Goal: Transaction & Acquisition: Purchase product/service

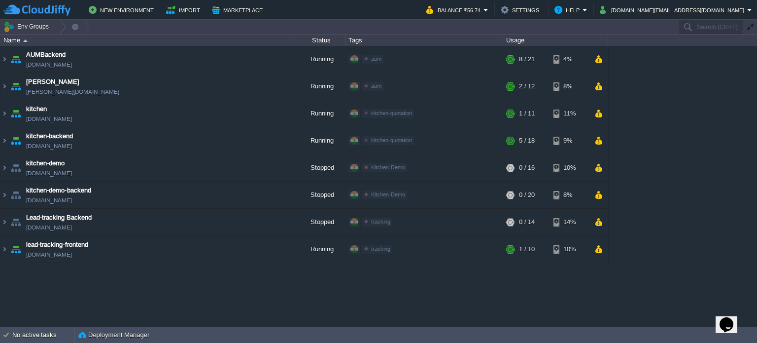
click at [636, 300] on div "AUMBackend [DOMAIN_NAME] Running aum Edit RAM 27% CPU 1% 8 / 21 4% aumtech [DOM…" at bounding box center [378, 186] width 757 height 281
click at [600, 62] on button "button" at bounding box center [599, 59] width 8 height 9
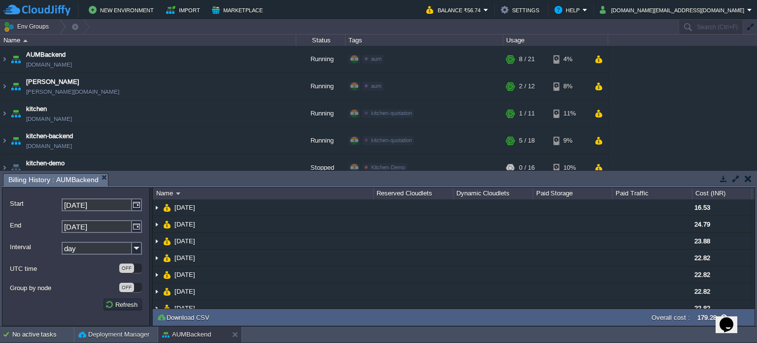
click at [109, 250] on input "day" at bounding box center [97, 248] width 70 height 13
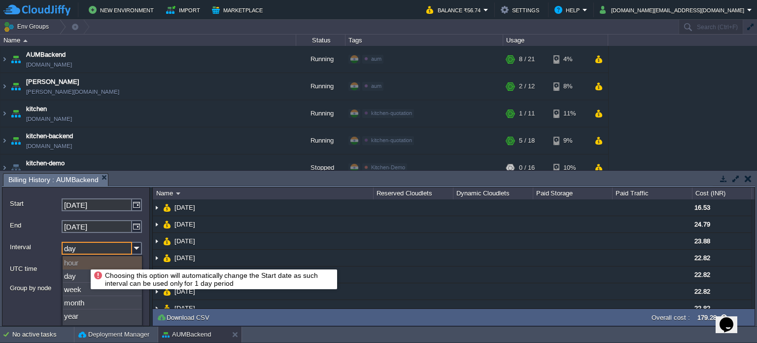
click at [83, 263] on div "hour" at bounding box center [102, 262] width 79 height 13
type input "[DATE]"
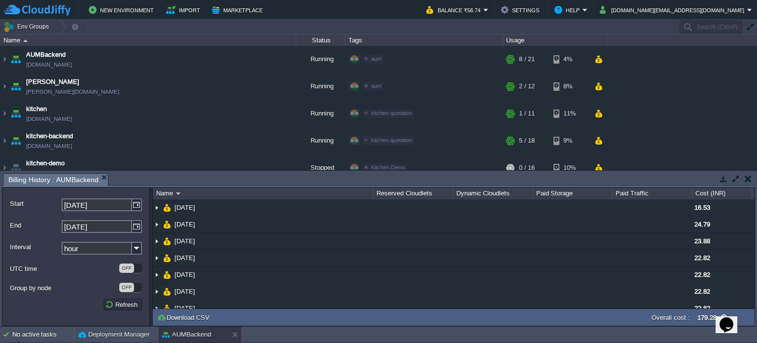
click at [78, 286] on label "Group by node" at bounding box center [64, 287] width 108 height 10
click at [84, 296] on div "Group by node OFF" at bounding box center [76, 287] width 132 height 17
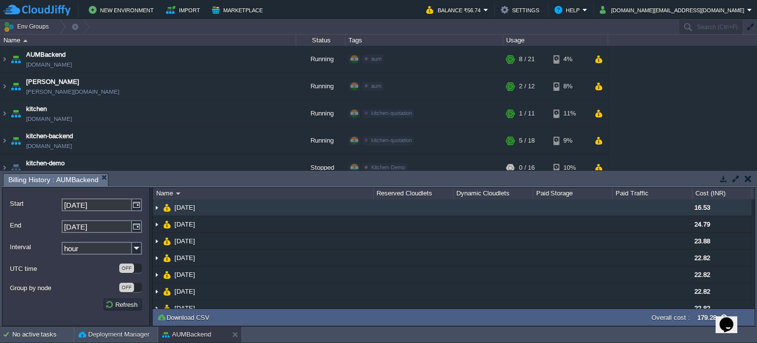
click at [158, 207] on img at bounding box center [157, 207] width 8 height 16
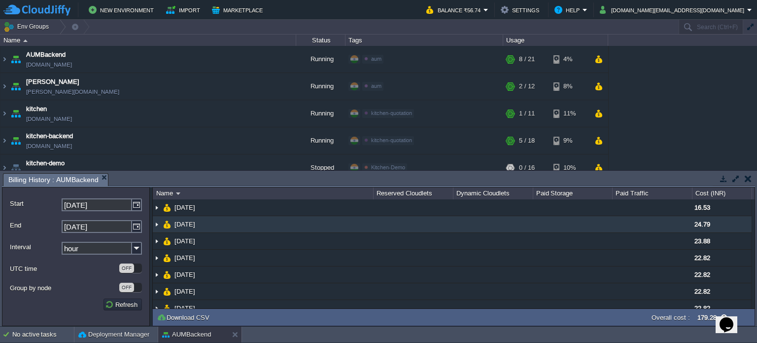
click at [156, 224] on img at bounding box center [157, 224] width 8 height 16
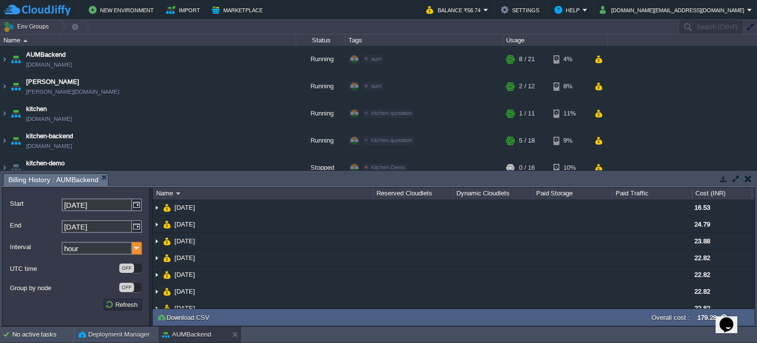
click at [138, 251] on img at bounding box center [137, 248] width 10 height 13
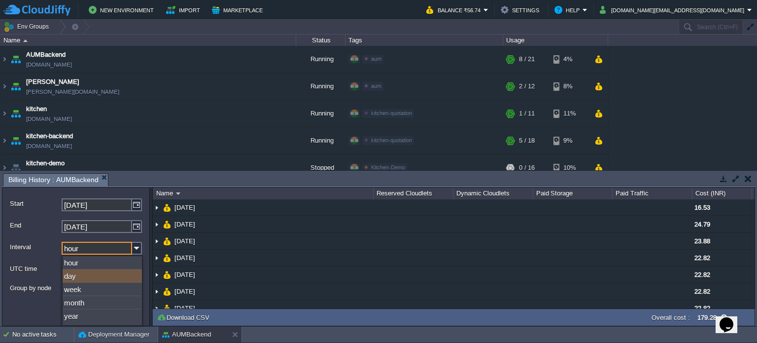
click at [83, 278] on div "day" at bounding box center [102, 275] width 79 height 13
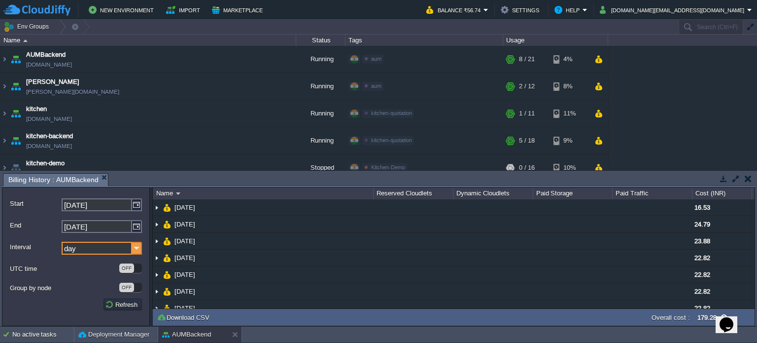
click at [139, 246] on img at bounding box center [137, 248] width 10 height 13
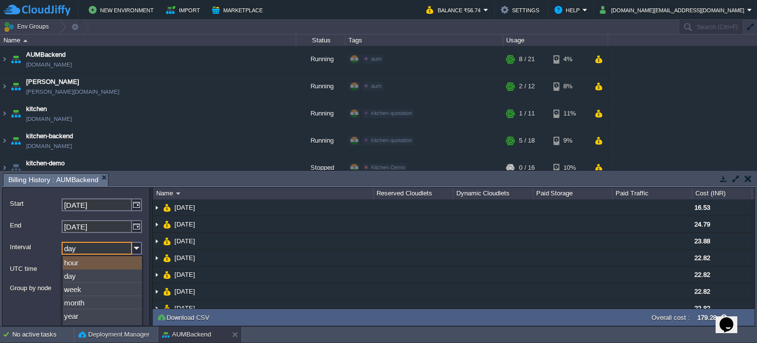
click at [76, 262] on div "hour" at bounding box center [102, 262] width 79 height 13
type input "hour"
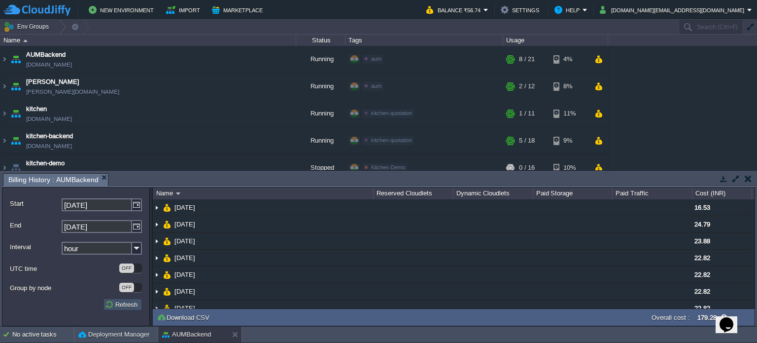
click at [113, 305] on button "Refresh" at bounding box center [122, 304] width 35 height 9
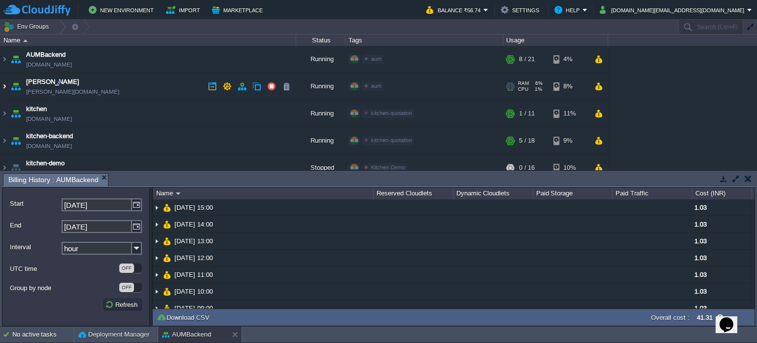
click at [3, 85] on img at bounding box center [4, 86] width 8 height 27
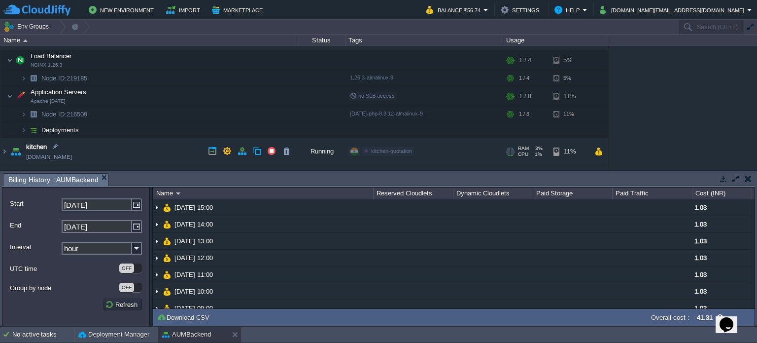
scroll to position [99, 0]
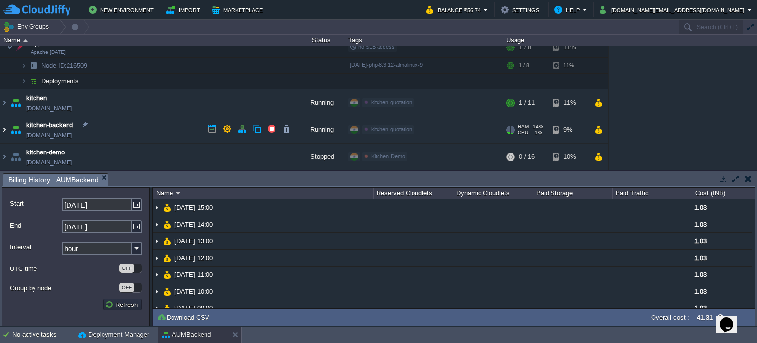
click at [4, 128] on img at bounding box center [4, 129] width 8 height 27
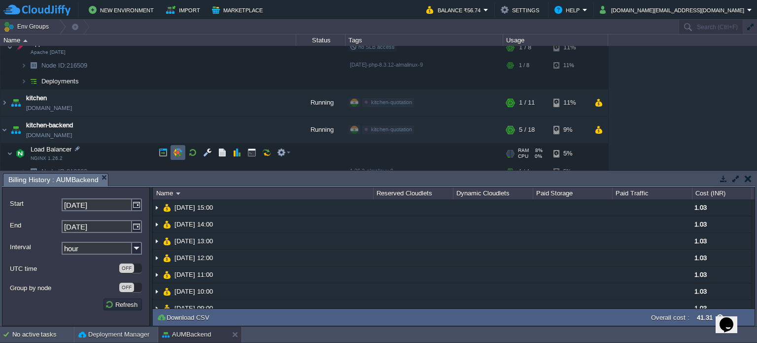
scroll to position [148, 0]
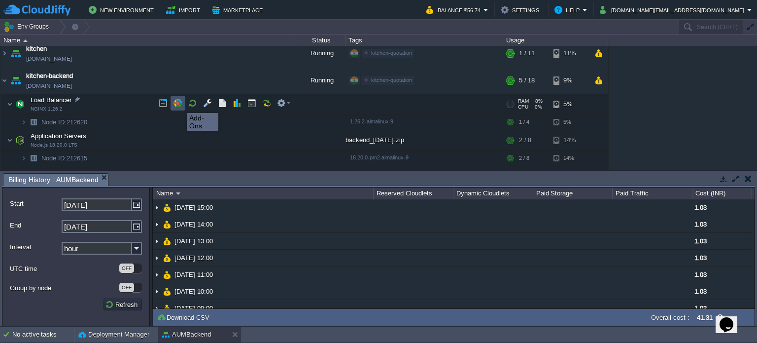
click at [179, 104] on button "button" at bounding box center [178, 103] width 9 height 9
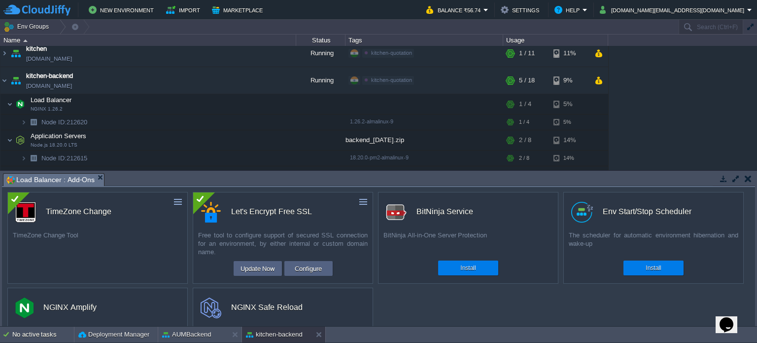
scroll to position [0, 0]
click at [748, 176] on button "button" at bounding box center [748, 178] width 7 height 9
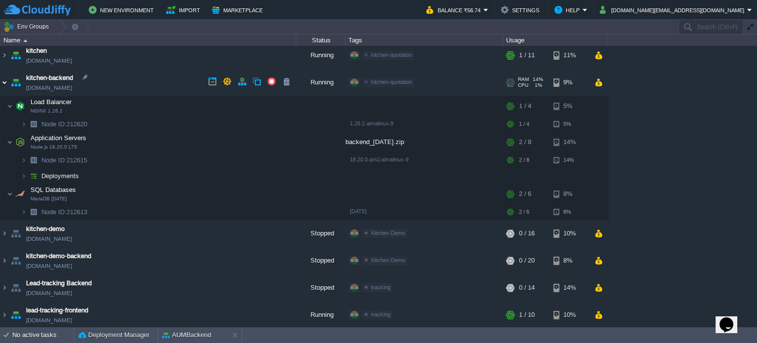
click at [2, 82] on img at bounding box center [4, 82] width 8 height 27
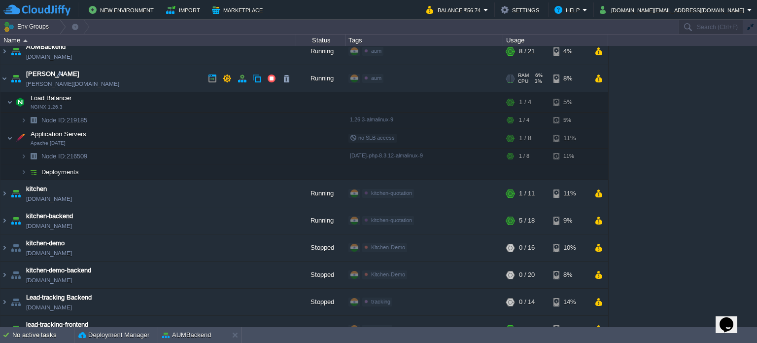
scroll to position [0, 0]
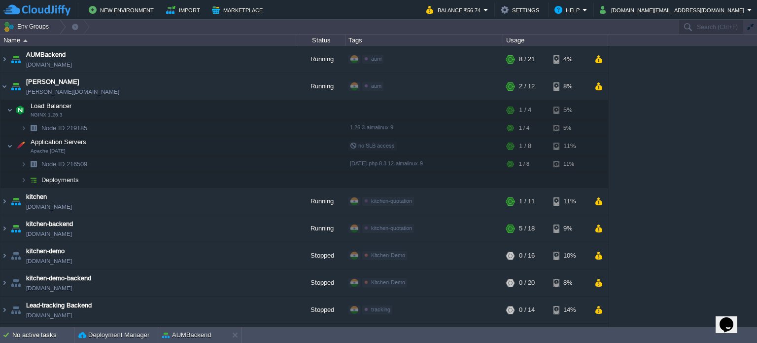
click at [690, 120] on div "AUMBackend [DOMAIN_NAME] Running aum Edit RAM 27% CPU 1% 8 / 21 4% aumtech [DOM…" at bounding box center [378, 186] width 757 height 281
click at [8, 107] on img at bounding box center [10, 110] width 6 height 20
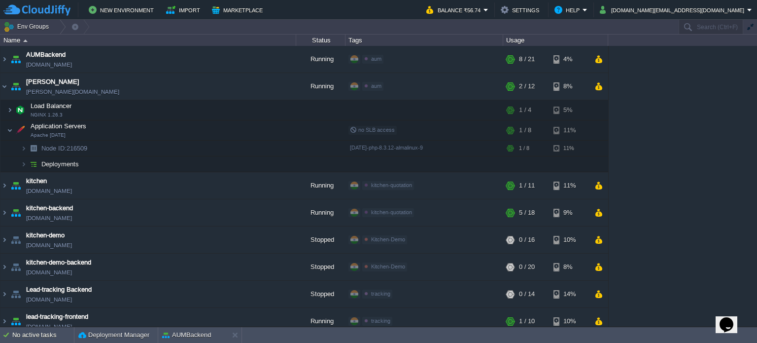
click at [668, 116] on div "AUMBackend [DOMAIN_NAME] Running aum Edit RAM 27% CPU 1% 8 / 21 4% aumtech [DOM…" at bounding box center [378, 186] width 757 height 281
click at [3, 86] on img at bounding box center [4, 86] width 8 height 27
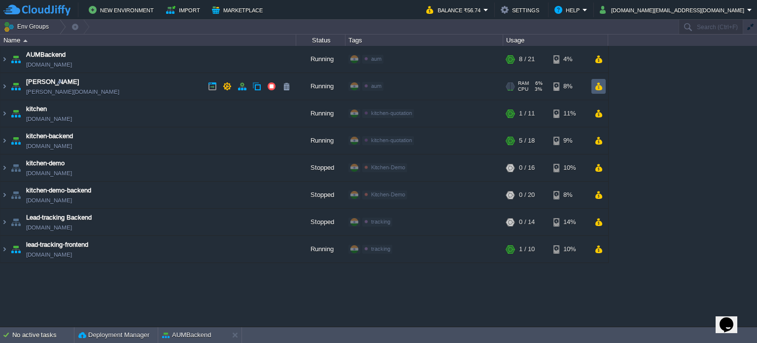
click at [596, 88] on button "button" at bounding box center [599, 86] width 8 height 9
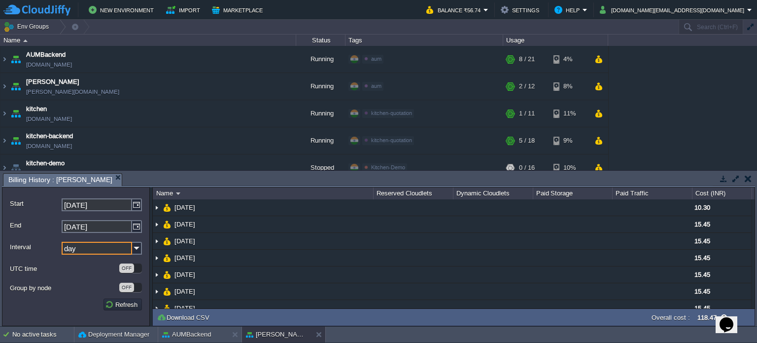
click at [99, 245] on input "day" at bounding box center [97, 248] width 70 height 13
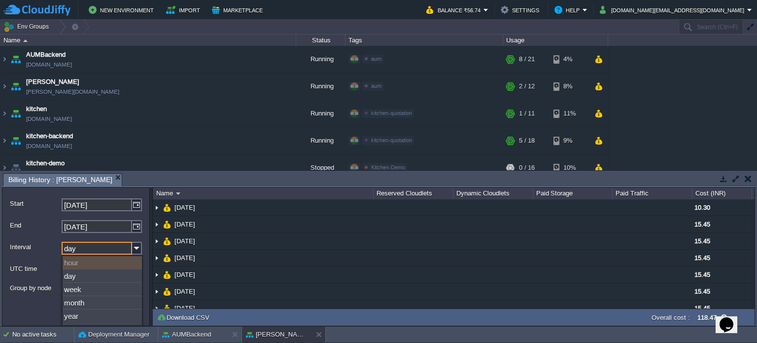
click at [84, 259] on div "hour" at bounding box center [102, 262] width 79 height 13
type input "[DATE]"
type input "hour"
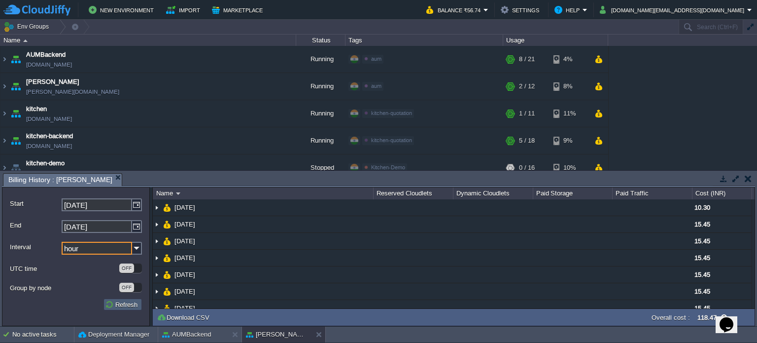
click at [122, 303] on button "Refresh" at bounding box center [122, 304] width 35 height 9
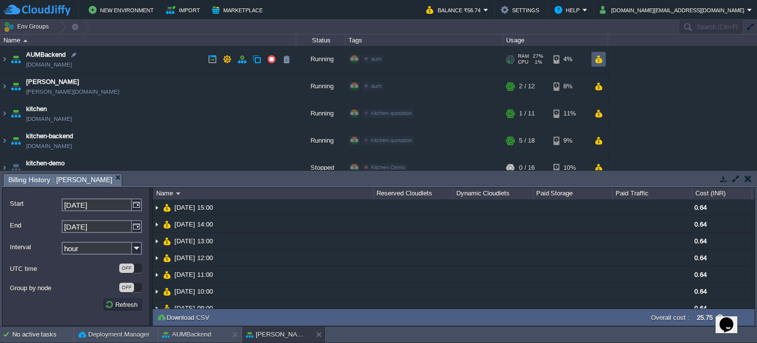
click at [600, 63] on button "button" at bounding box center [599, 59] width 8 height 9
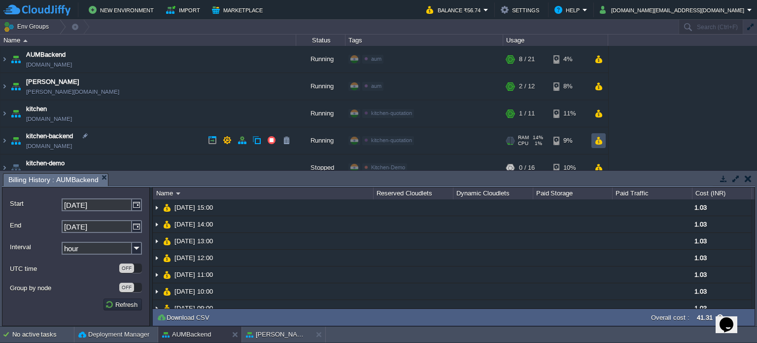
click at [600, 139] on button "button" at bounding box center [599, 140] width 8 height 9
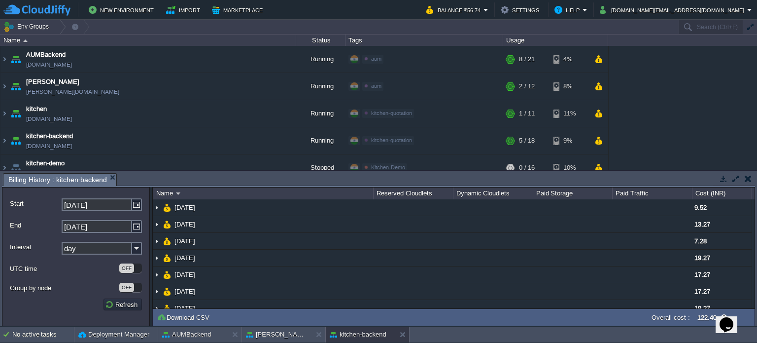
click at [97, 250] on input "day" at bounding box center [97, 248] width 70 height 13
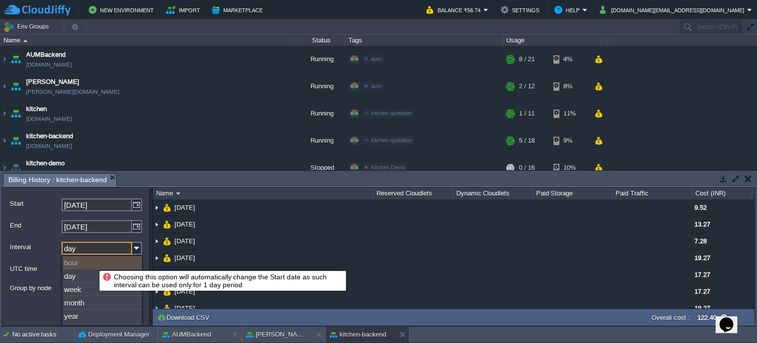
click at [92, 262] on div "hour" at bounding box center [102, 262] width 79 height 13
type input "[DATE]"
type input "hour"
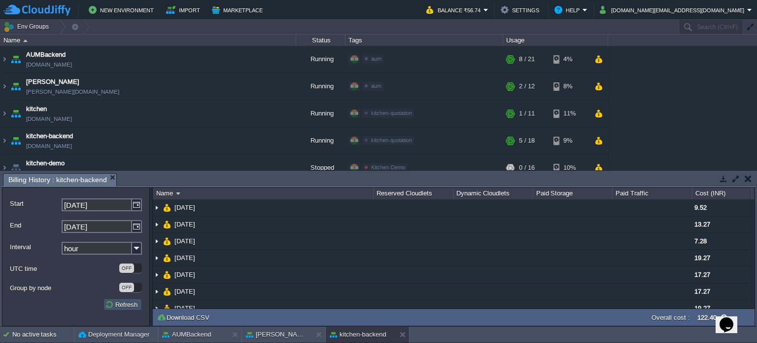
click at [122, 307] on button "Refresh" at bounding box center [122, 304] width 35 height 9
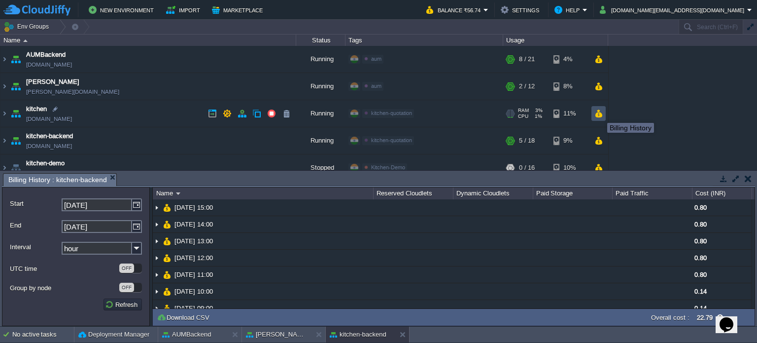
click at [600, 114] on button "button" at bounding box center [599, 113] width 8 height 9
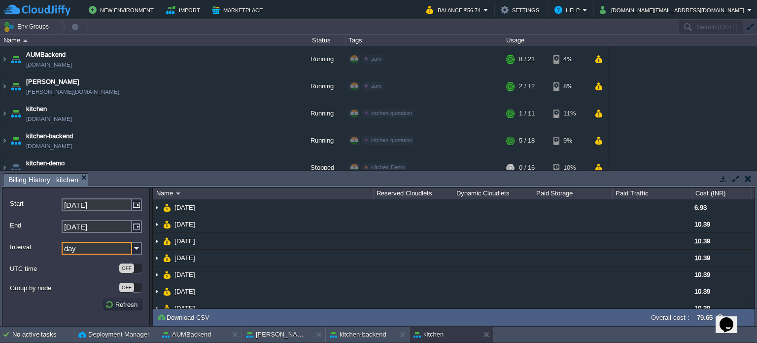
click at [107, 251] on input "day" at bounding box center [97, 248] width 70 height 13
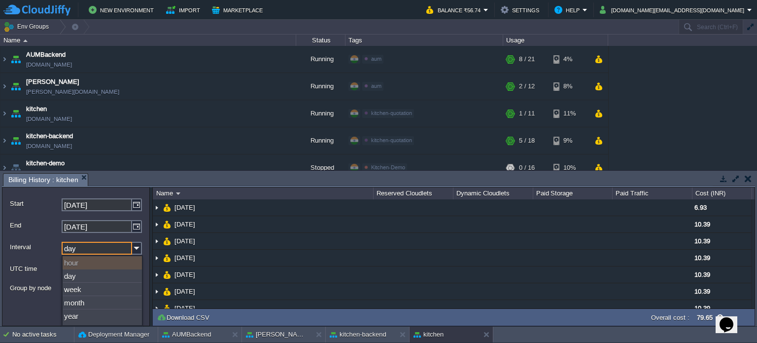
click at [91, 265] on div "hour" at bounding box center [102, 262] width 79 height 13
type input "[DATE]"
type input "hour"
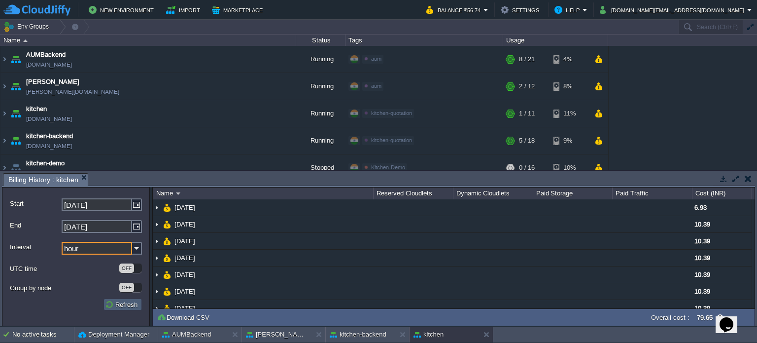
click at [118, 305] on button "Refresh" at bounding box center [122, 304] width 35 height 9
click at [751, 180] on button "button" at bounding box center [748, 178] width 7 height 9
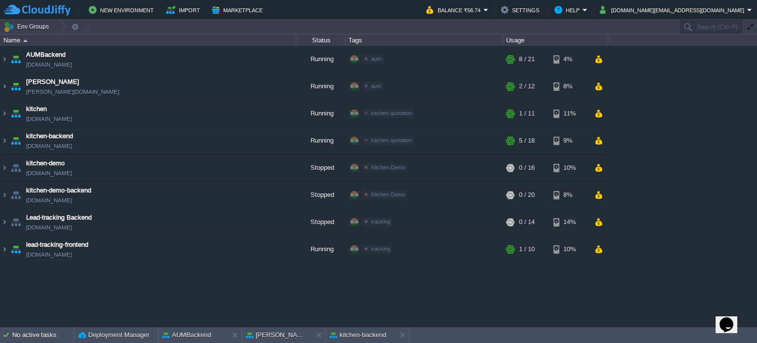
click at [703, 191] on div "AUMBackend [DOMAIN_NAME] Running aum Edit RAM 27% CPU 1% 8 / 21 4% aumtech [DOM…" at bounding box center [378, 186] width 757 height 281
click at [599, 63] on button "button" at bounding box center [599, 59] width 8 height 9
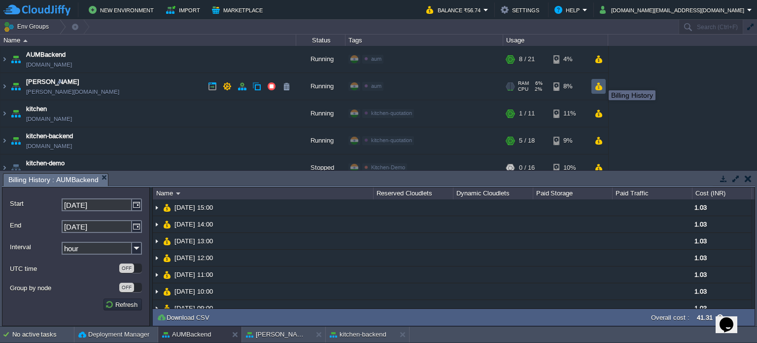
click at [599, 87] on button "button" at bounding box center [599, 86] width 8 height 9
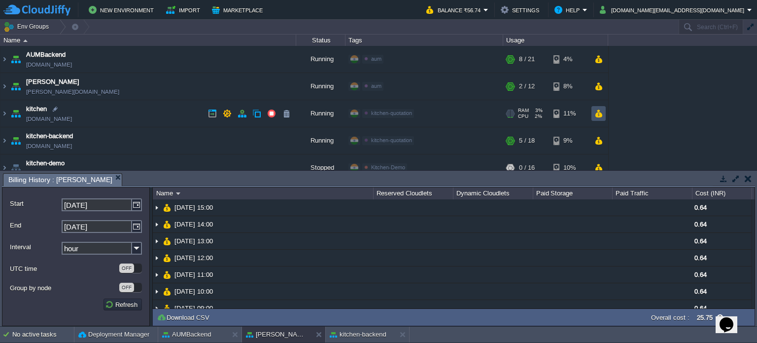
click at [600, 113] on button "button" at bounding box center [599, 113] width 8 height 9
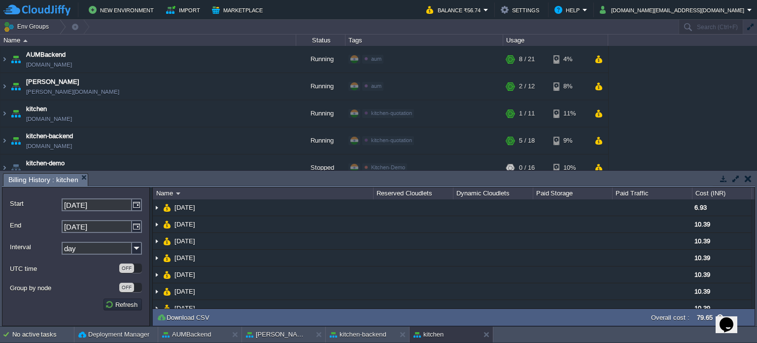
click at [97, 251] on input "day" at bounding box center [97, 248] width 70 height 13
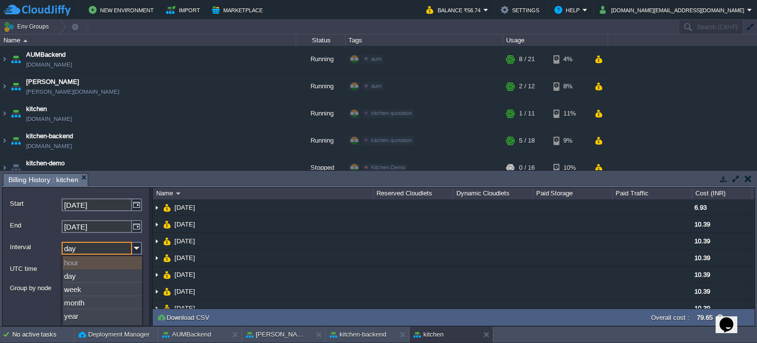
click at [85, 264] on div "hour" at bounding box center [102, 262] width 79 height 13
type input "[DATE]"
type input "hour"
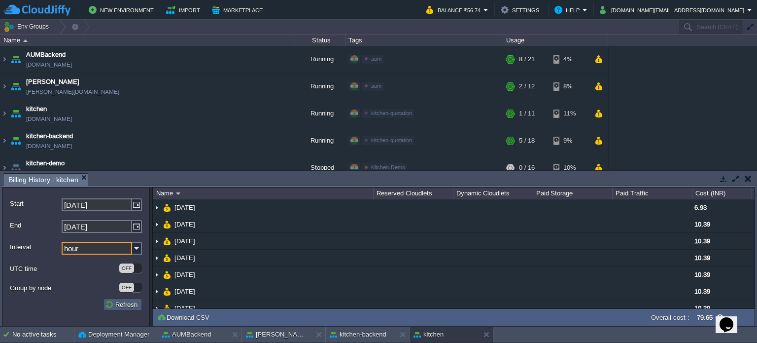
click at [119, 306] on button "Refresh" at bounding box center [122, 304] width 35 height 9
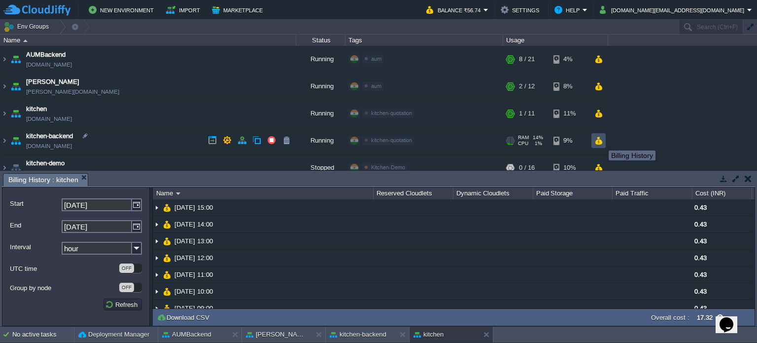
click at [601, 141] on button "button" at bounding box center [599, 140] width 8 height 9
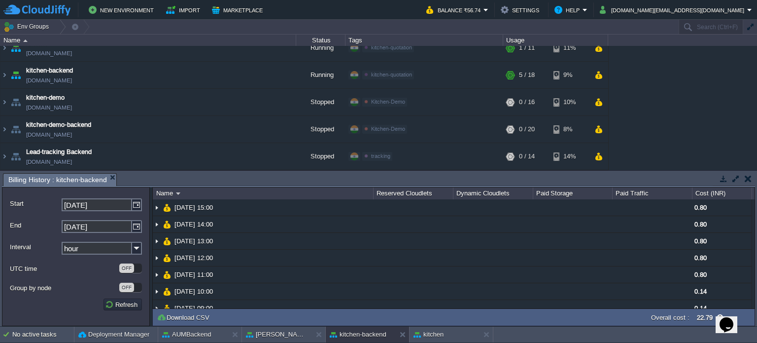
scroll to position [92, 0]
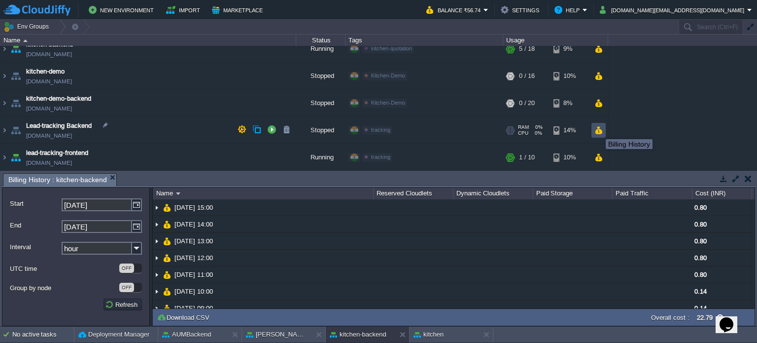
click at [598, 130] on button "button" at bounding box center [599, 130] width 8 height 9
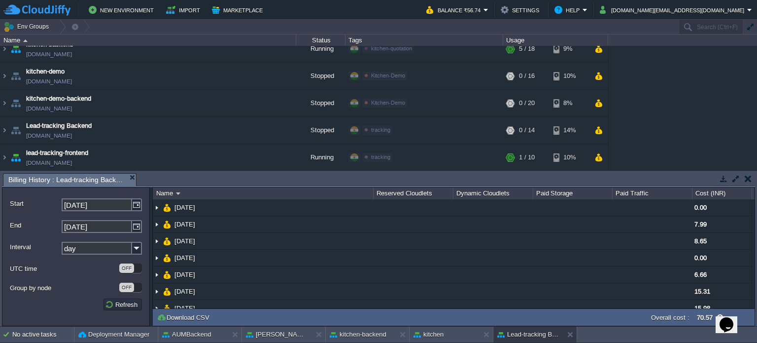
click at [85, 246] on input "day" at bounding box center [97, 248] width 70 height 13
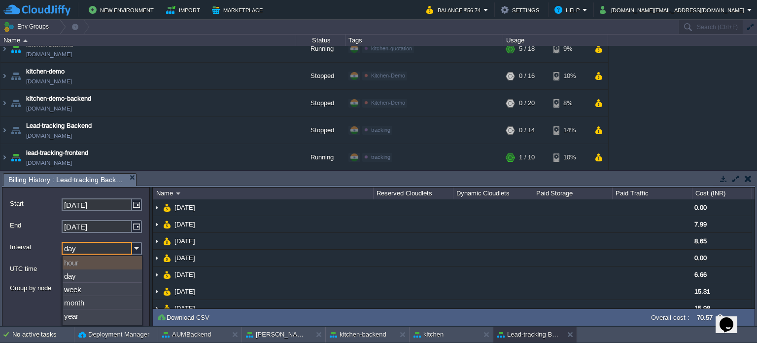
click at [82, 260] on div "hour" at bounding box center [102, 262] width 79 height 13
type input "[DATE]"
type input "hour"
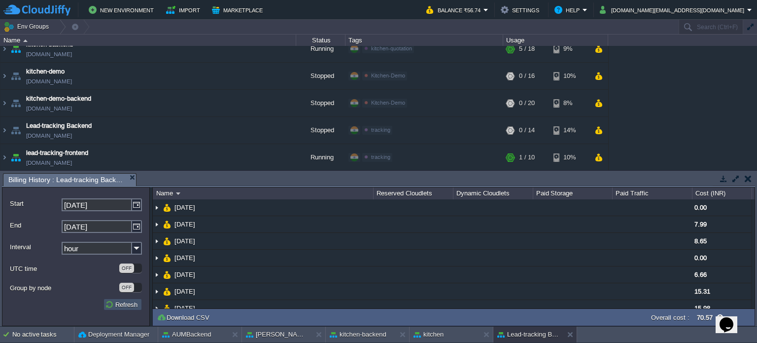
click at [120, 307] on button "Refresh" at bounding box center [122, 304] width 35 height 9
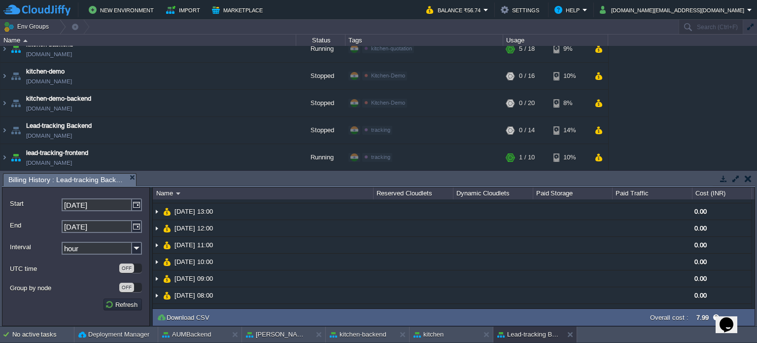
scroll to position [18, 0]
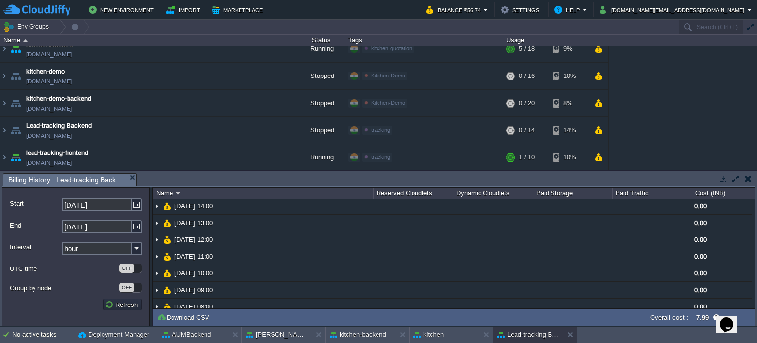
click at [749, 180] on button "button" at bounding box center [748, 178] width 7 height 9
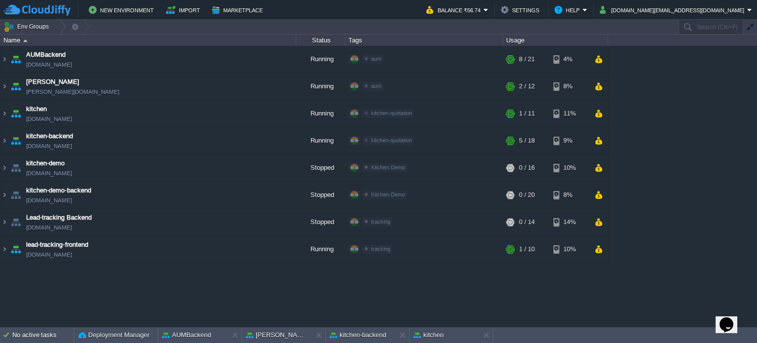
scroll to position [0, 0]
click at [234, 337] on button at bounding box center [237, 335] width 10 height 10
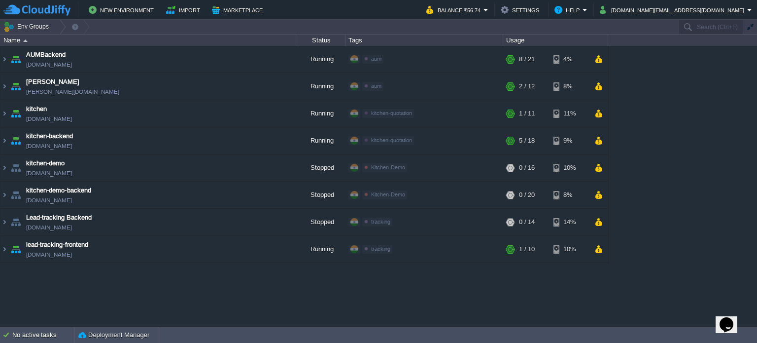
click at [578, 303] on div "AUMBackend [DOMAIN_NAME] Running aum Edit RAM 27% CPU 1% 8 / 21 4% aumtech [DOM…" at bounding box center [378, 186] width 757 height 281
click at [489, 7] on em "Balance ₹56.74" at bounding box center [457, 10] width 62 height 12
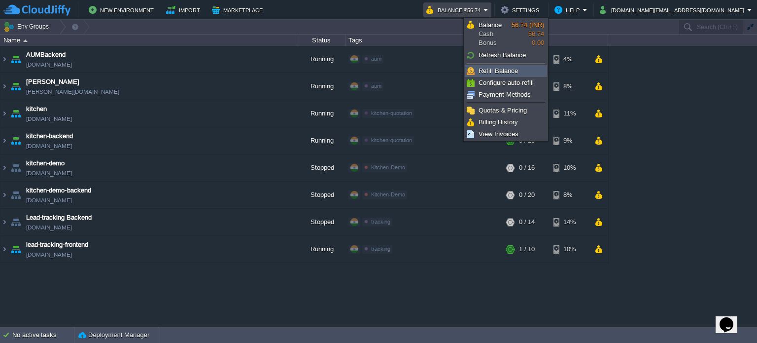
click at [517, 71] on link "Refill Balance" at bounding box center [505, 71] width 81 height 11
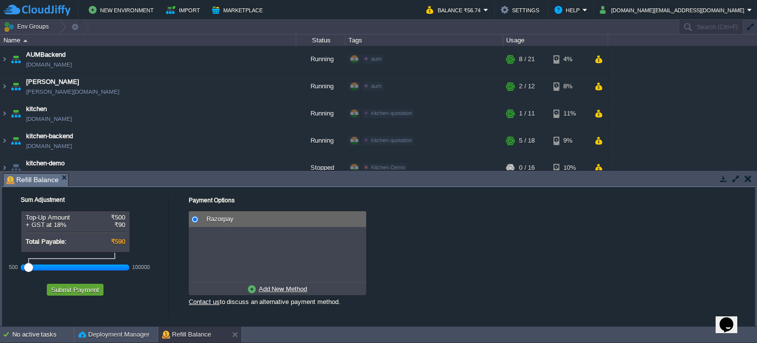
drag, startPoint x: 45, startPoint y: 268, endPoint x: 0, endPoint y: 271, distance: 45.4
click at [0, 271] on div "Tasks Activity Log Archive Git / SVN Refill Balance No items to display id Date…" at bounding box center [378, 248] width 757 height 155
click at [69, 290] on button "Submit Payment" at bounding box center [75, 289] width 54 height 9
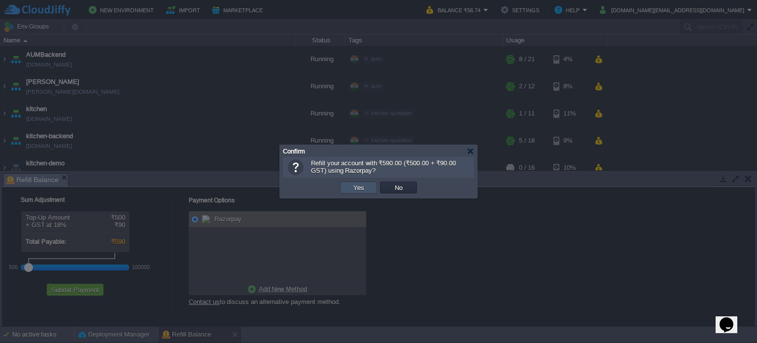
click at [360, 186] on button "Yes" at bounding box center [359, 187] width 17 height 9
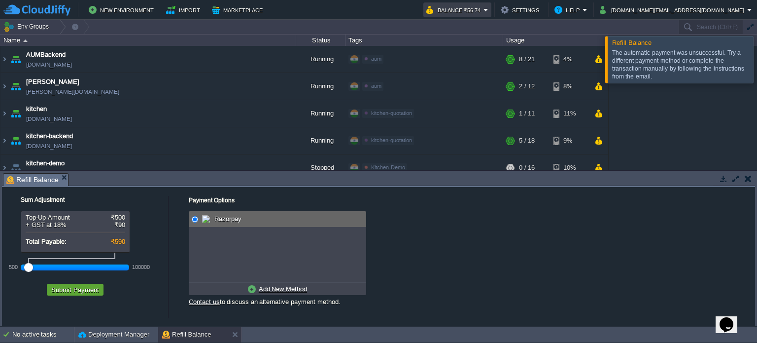
click at [489, 8] on em "Balance ₹56.74" at bounding box center [457, 10] width 62 height 12
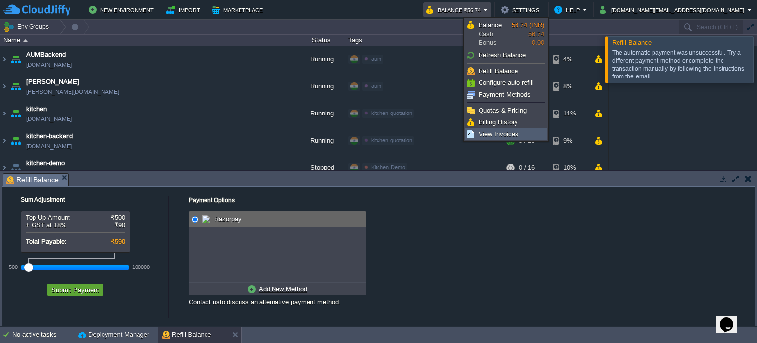
click at [487, 135] on span "View Invoices" at bounding box center [499, 133] width 40 height 7
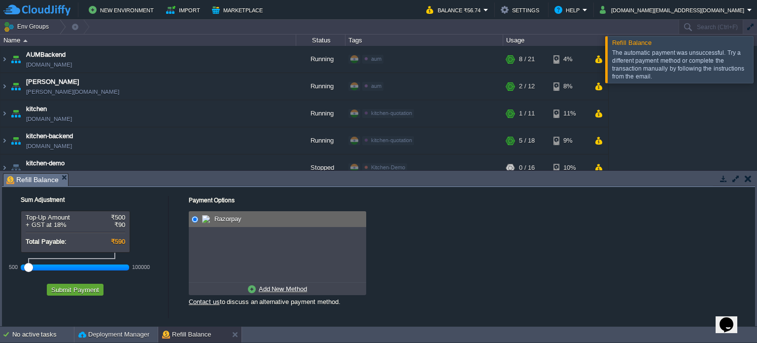
click at [757, 57] on div at bounding box center [769, 59] width 0 height 46
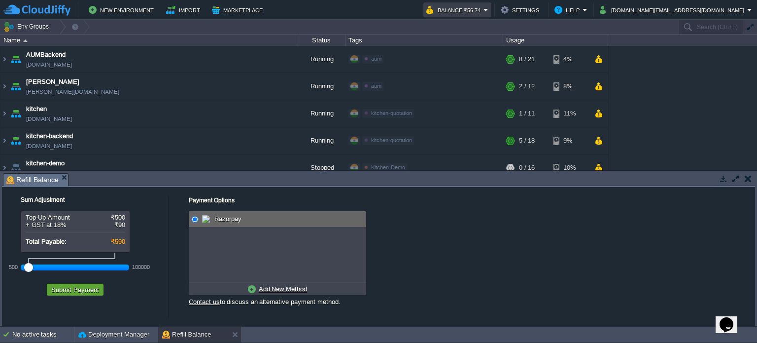
click at [484, 9] on button "Balance ₹56.74" at bounding box center [454, 10] width 57 height 12
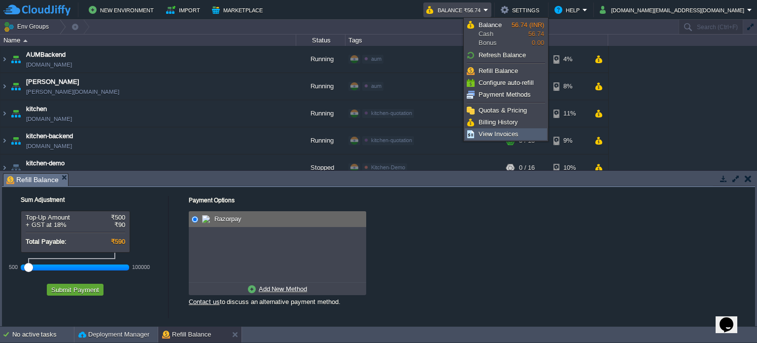
click at [499, 132] on span "View Invoices" at bounding box center [499, 133] width 40 height 7
